Goal: Transaction & Acquisition: Purchase product/service

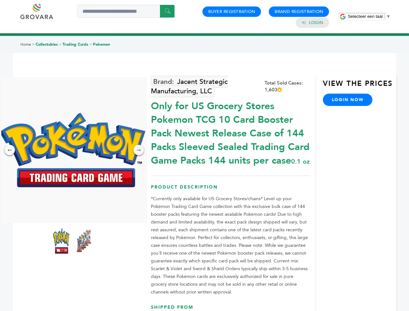
click at [369, 16] on span "Selecteer een taal" at bounding box center [365, 16] width 35 height 5
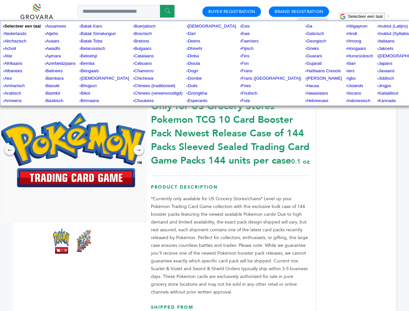
click at [73, 150] on img at bounding box center [73, 150] width 146 height 74
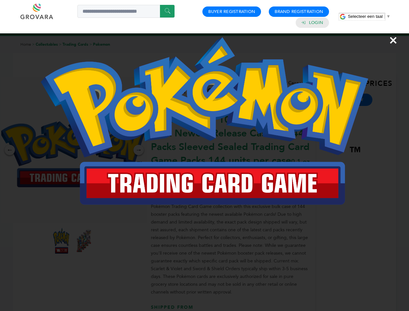
click at [10, 150] on div "×" at bounding box center [204, 155] width 409 height 311
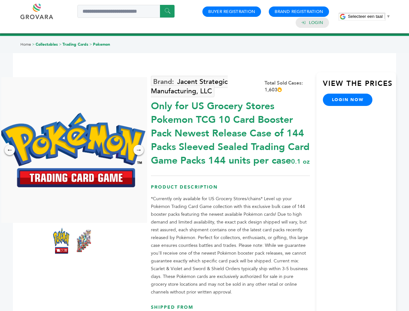
click at [139, 150] on div "→" at bounding box center [138, 150] width 10 height 10
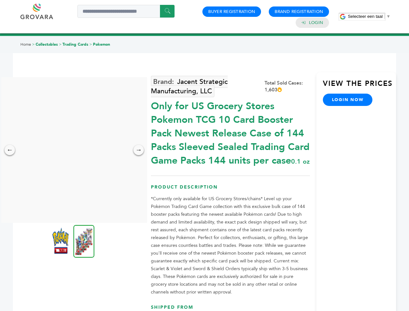
click at [61, 241] on img at bounding box center [60, 241] width 16 height 26
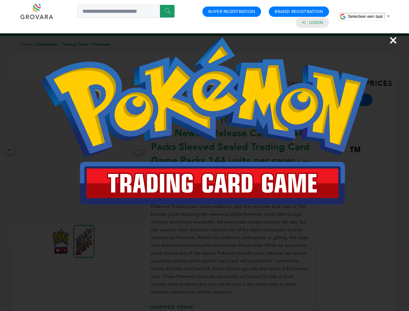
click at [84, 241] on div "×" at bounding box center [204, 155] width 409 height 311
